Goal: Find specific page/section: Find specific page/section

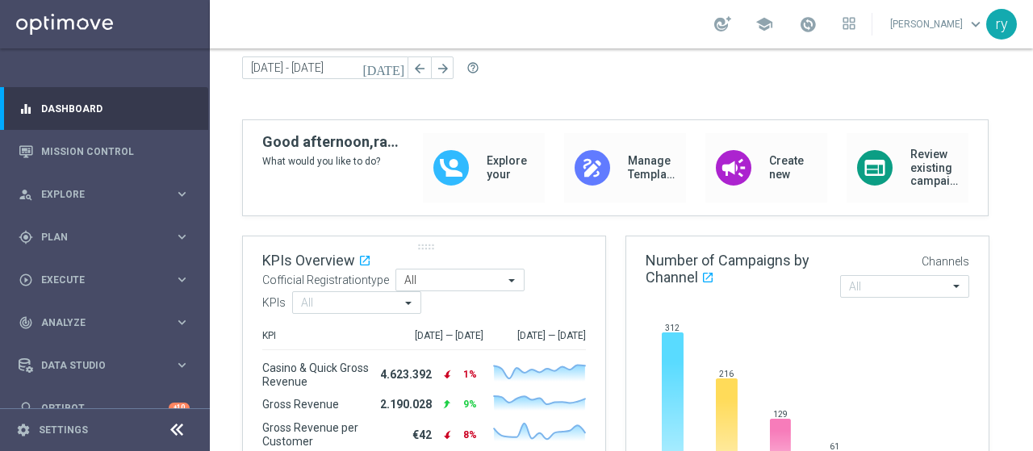
scroll to position [161, 0]
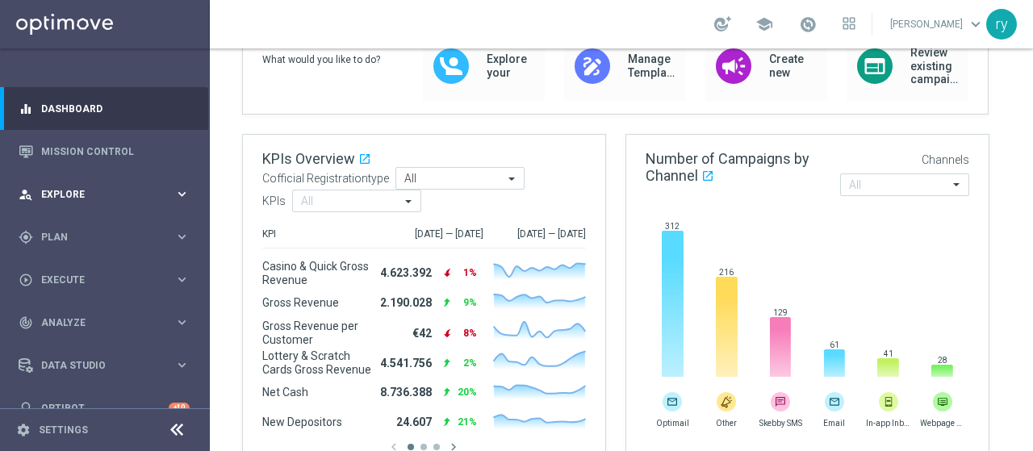
click at [94, 187] on div "person_search Explore" at bounding box center [97, 194] width 156 height 15
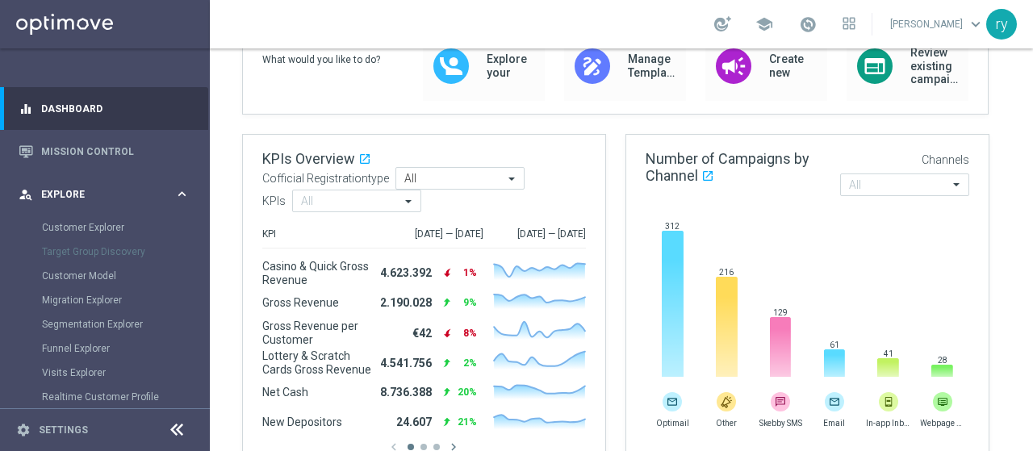
click at [94, 187] on div "person_search Explore" at bounding box center [97, 194] width 156 height 15
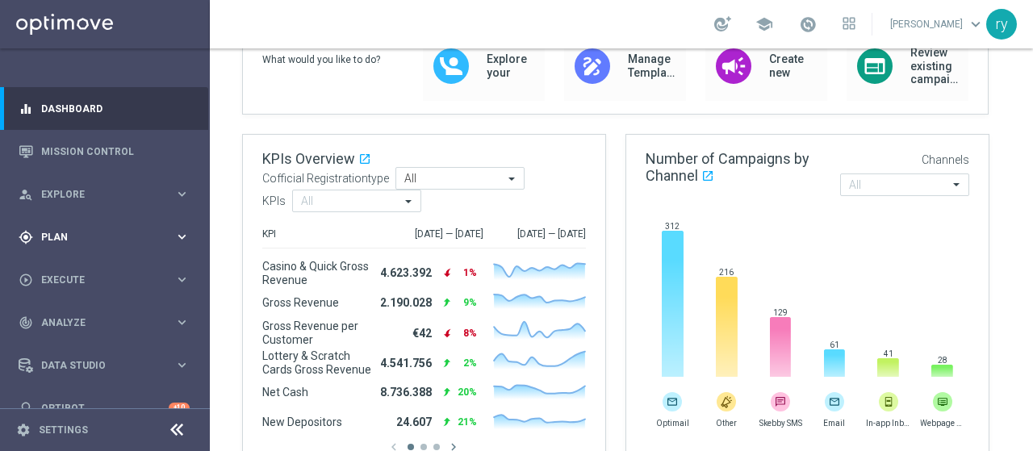
click at [96, 224] on div "gps_fixed Plan keyboard_arrow_right" at bounding box center [104, 236] width 208 height 43
click at [95, 275] on link "Target Groups" at bounding box center [105, 270] width 126 height 13
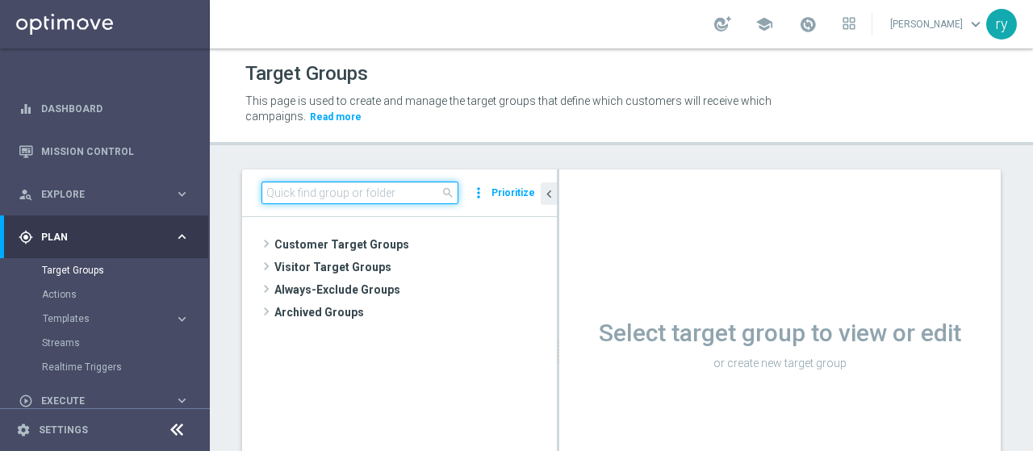
click at [271, 186] on input at bounding box center [359, 193] width 197 height 23
paste input "CASINO GOLD LOW no saldo marg neg"
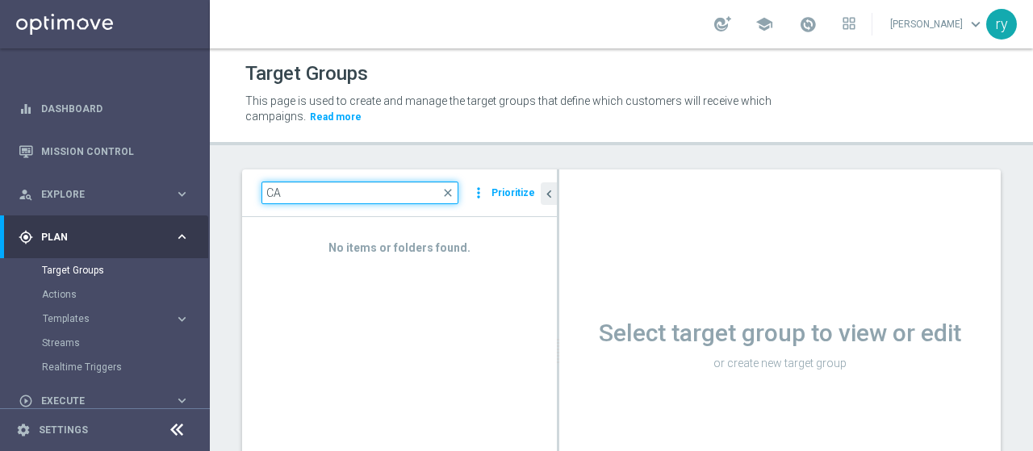
type input "C"
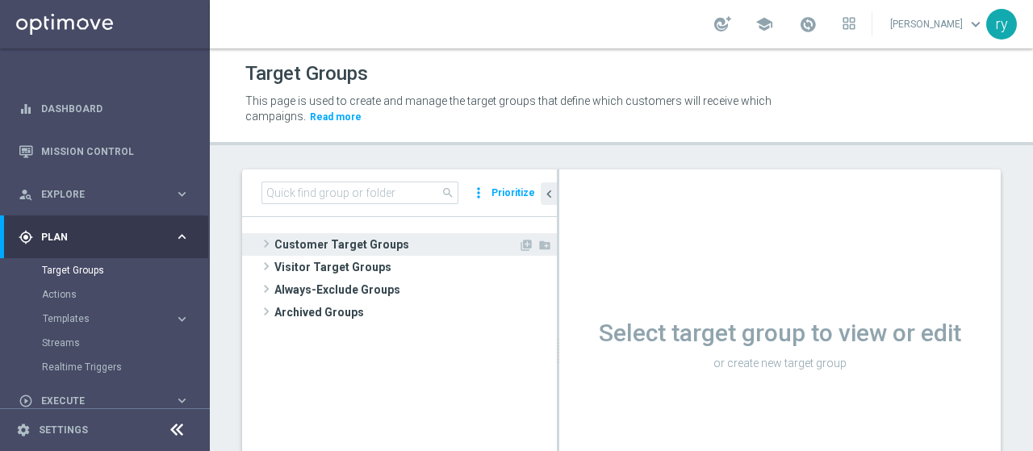
click at [265, 243] on span at bounding box center [266, 243] width 16 height 19
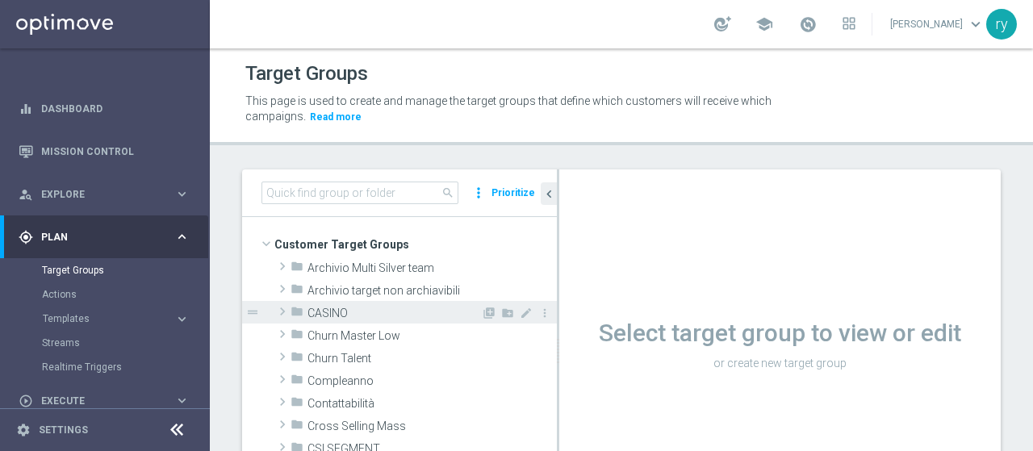
click at [282, 309] on span at bounding box center [282, 311] width 16 height 19
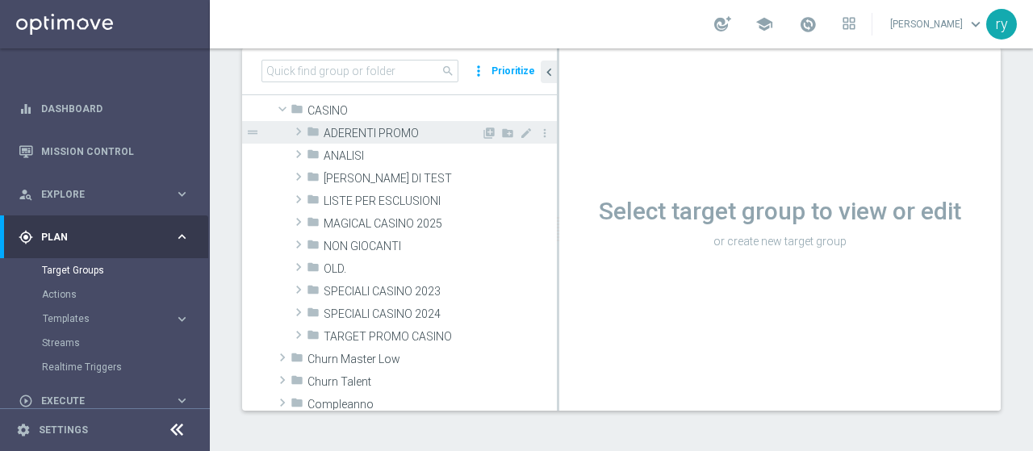
scroll to position [161, 0]
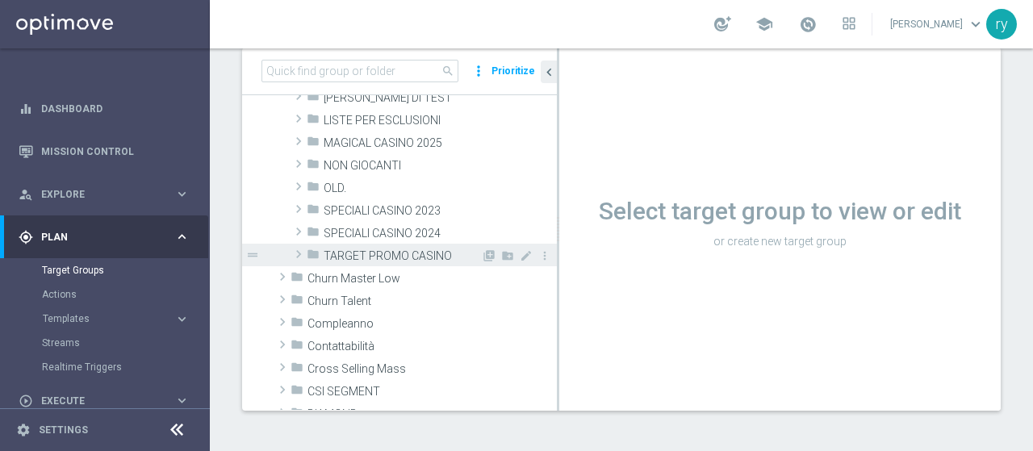
click at [399, 257] on span "TARGET PROMO CASINO" at bounding box center [402, 256] width 157 height 14
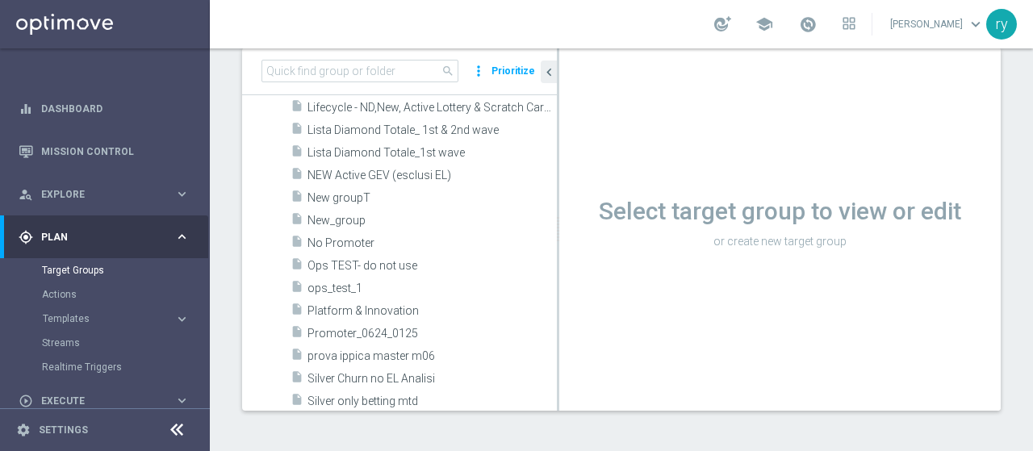
scroll to position [1775, 0]
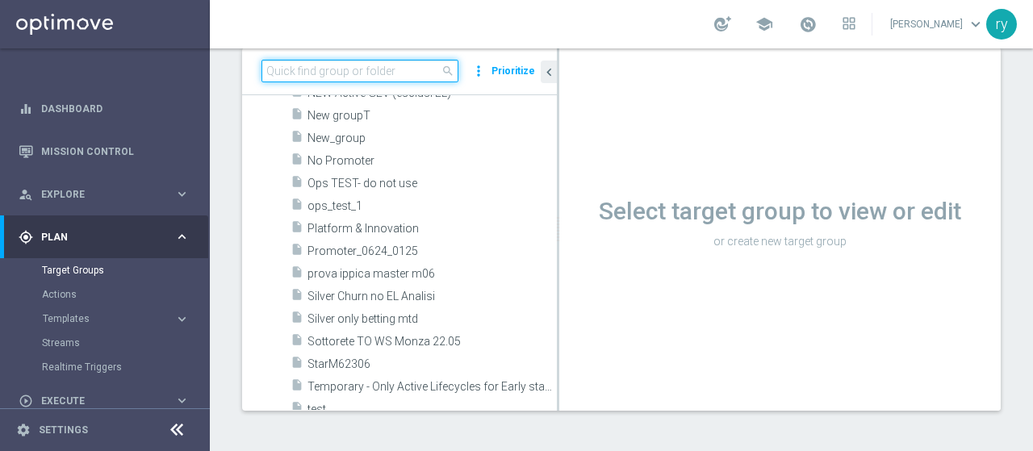
click at [346, 60] on input at bounding box center [359, 71] width 197 height 23
paste input "CASINO GOLD LOW no saldo marg neg"
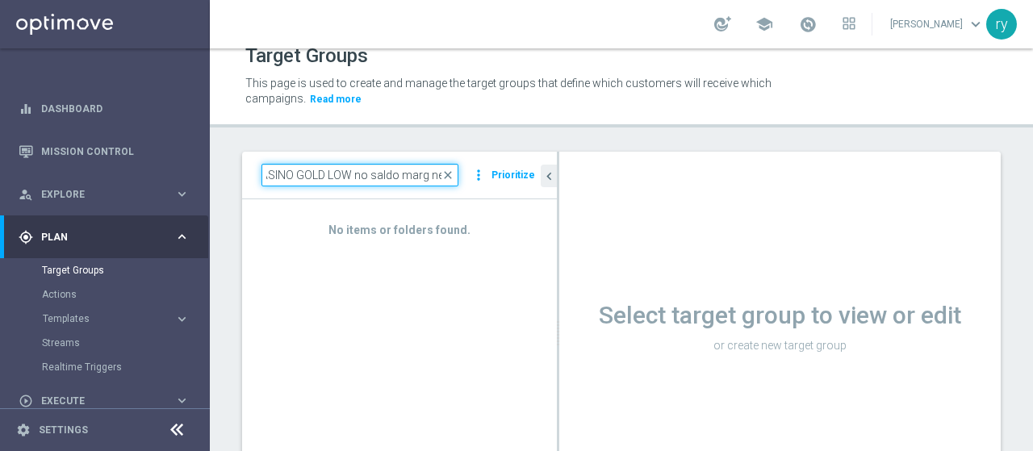
drag, startPoint x: 351, startPoint y: 72, endPoint x: 653, endPoint y: 41, distance: 303.4
click at [653, 41] on section "school [PERSON_NAME] keyboard_arrow_down ry Target Groups This page is used to …" at bounding box center [621, 225] width 823 height 451
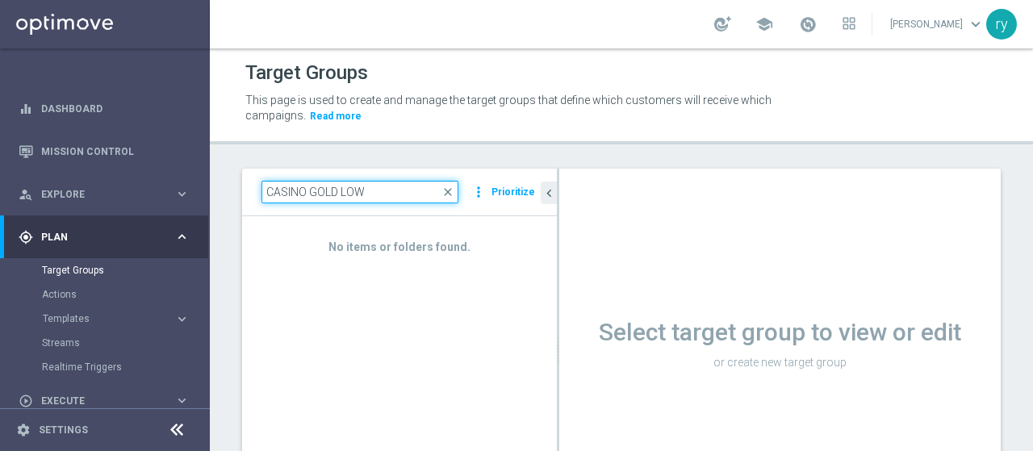
scroll to position [0, 0]
type input "CASINO GOLD LOW"
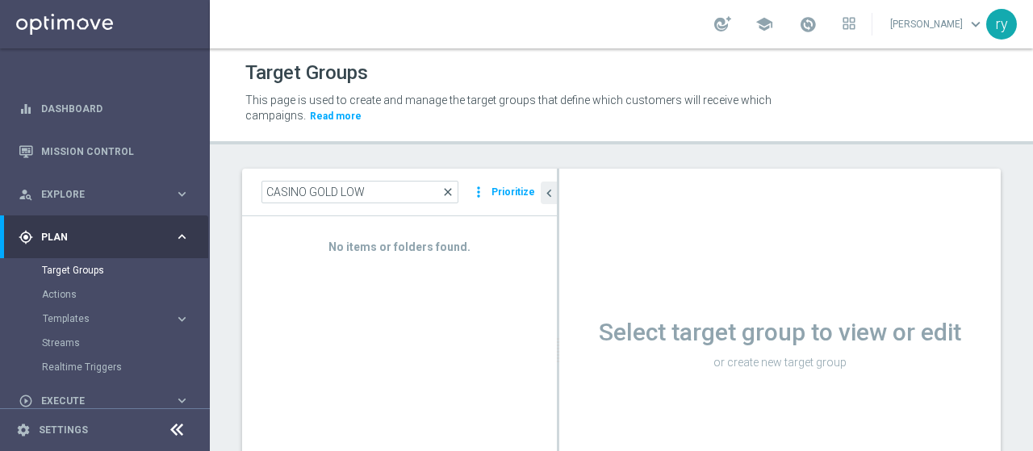
click at [454, 191] on span "close" at bounding box center [447, 192] width 13 height 13
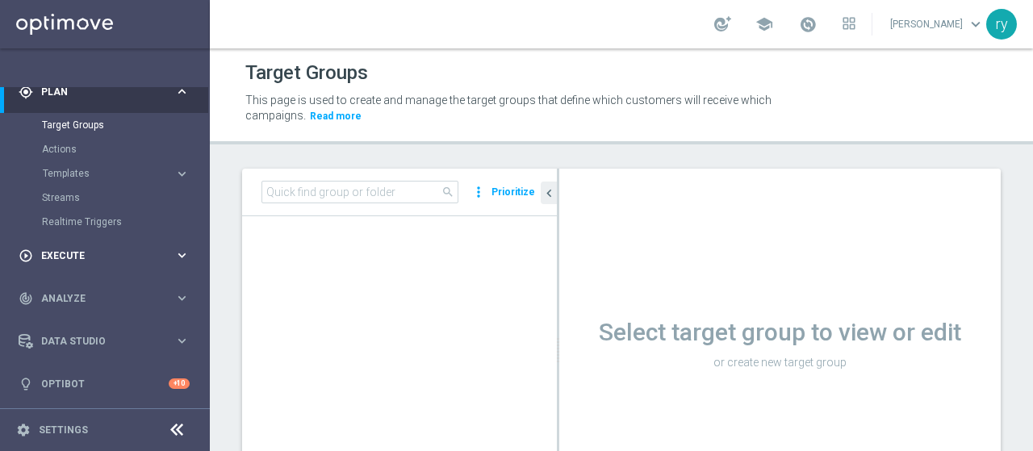
click at [84, 251] on span "Execute" at bounding box center [107, 256] width 133 height 10
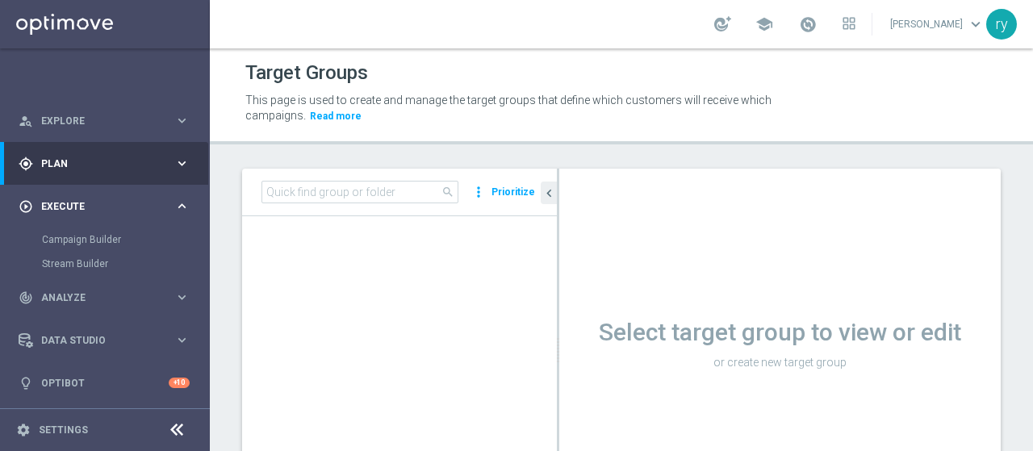
scroll to position [73, 0]
click at [97, 301] on span "Analyze" at bounding box center [107, 299] width 133 height 10
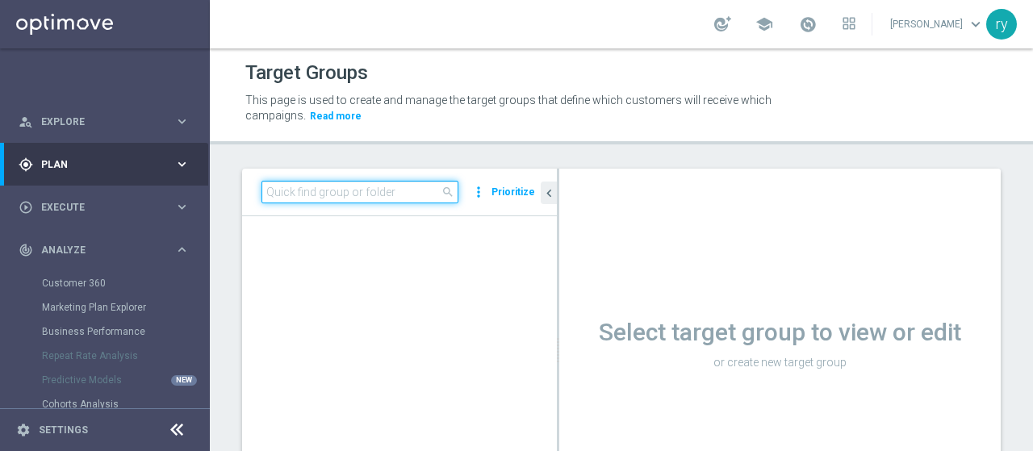
click at [305, 200] on input at bounding box center [359, 192] width 197 height 23
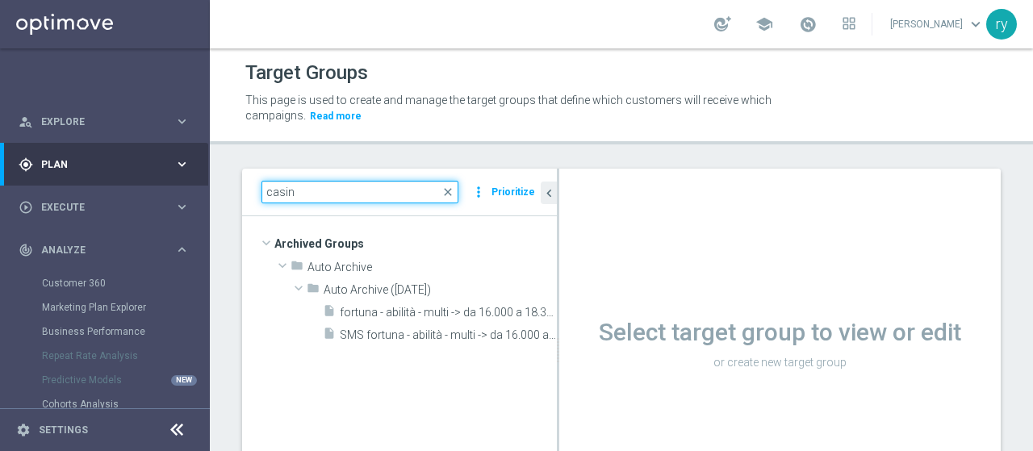
scroll to position [0, 0]
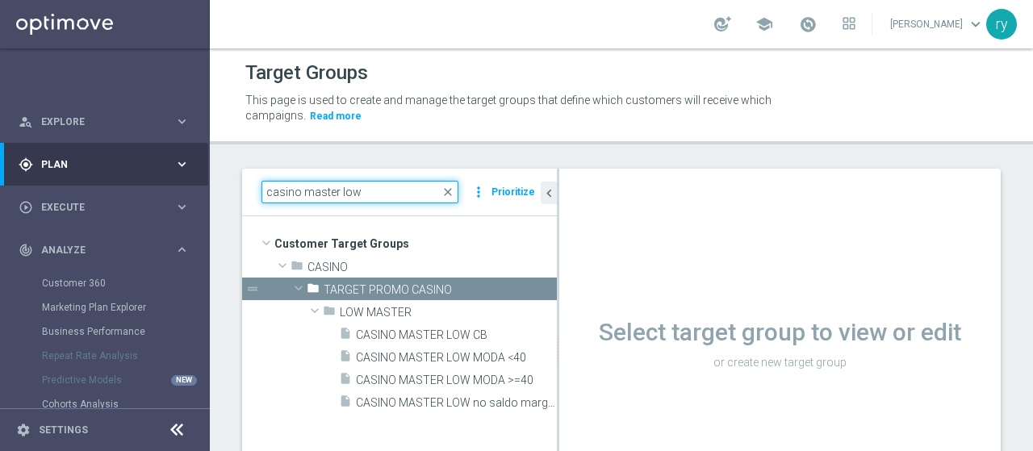
type input "casino master low"
